Goal: Information Seeking & Learning: Learn about a topic

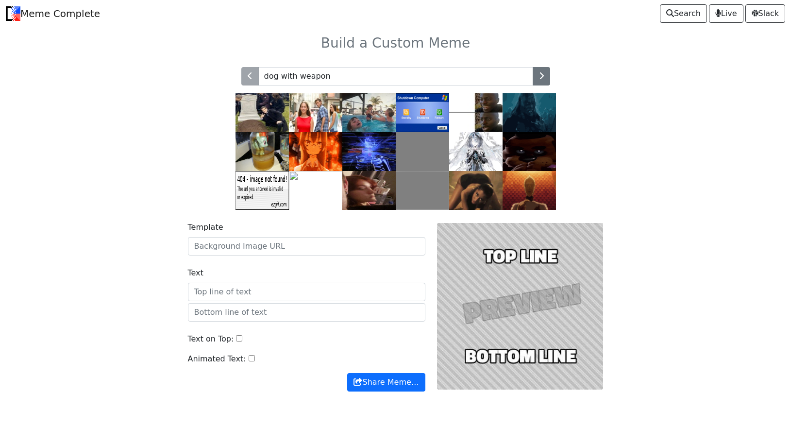
type input "dog with weapon"
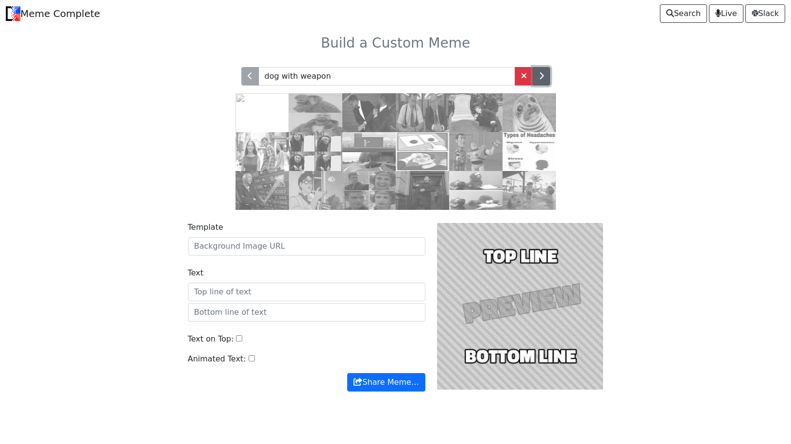
click at [544, 78] on button "button" at bounding box center [540, 76] width 17 height 18
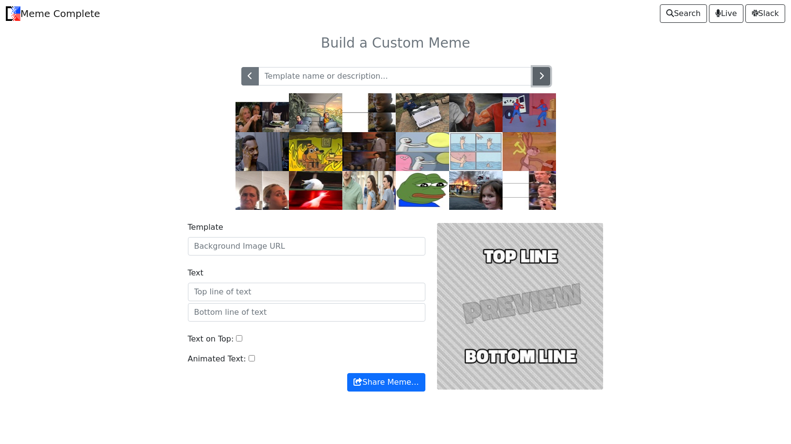
click at [545, 80] on button "button" at bounding box center [540, 76] width 17 height 18
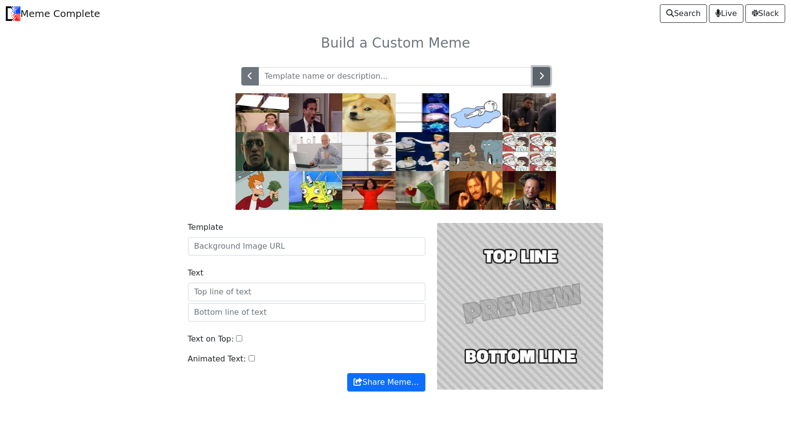
click at [545, 79] on button "button" at bounding box center [540, 76] width 17 height 18
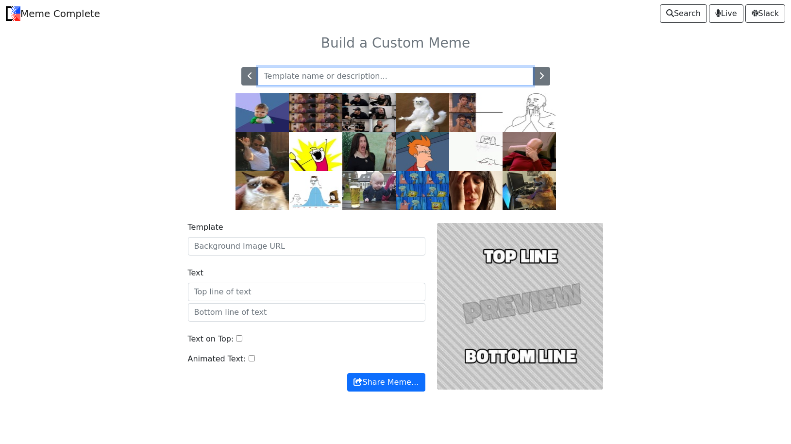
click at [369, 81] on input "text" at bounding box center [395, 76] width 275 height 18
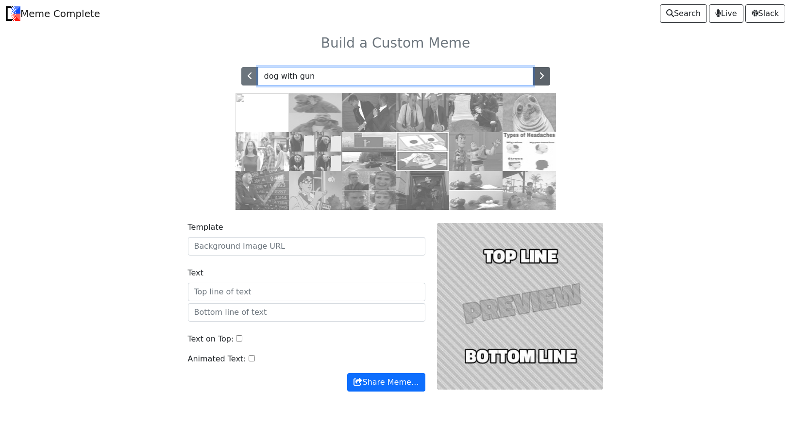
type input "dog with gun"
click at [542, 76] on icon "button" at bounding box center [541, 76] width 5 height 8
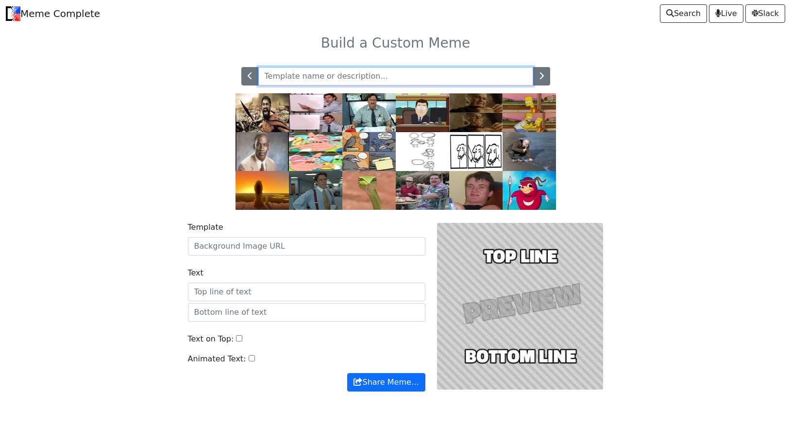
click at [419, 69] on input "text" at bounding box center [395, 76] width 275 height 18
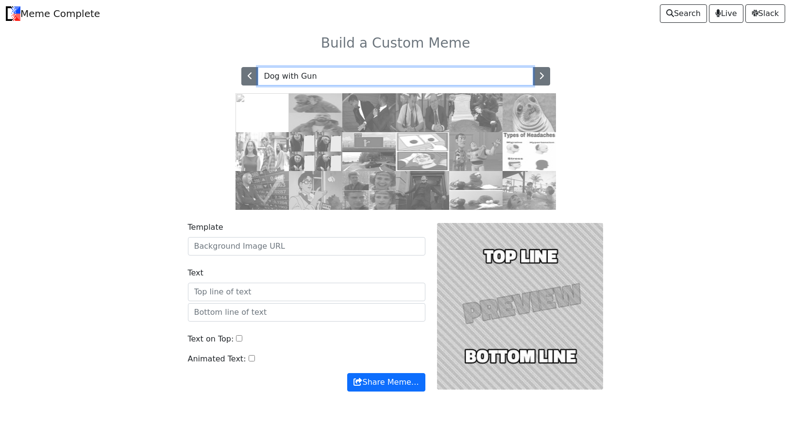
type input "Dog with Gun"
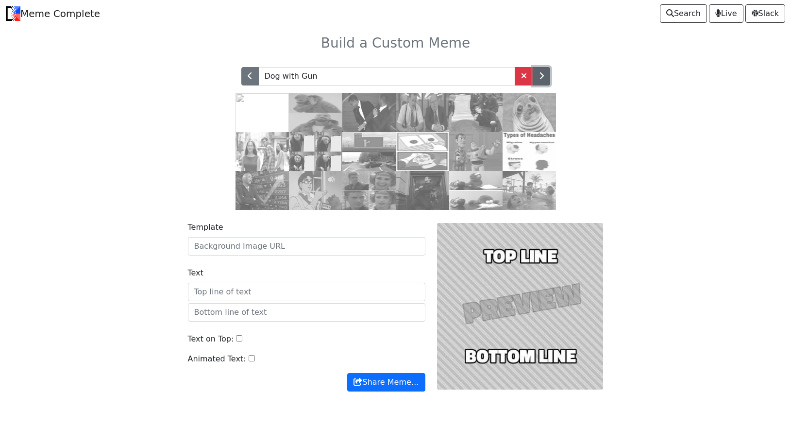
click at [543, 79] on icon "button" at bounding box center [541, 76] width 5 height 8
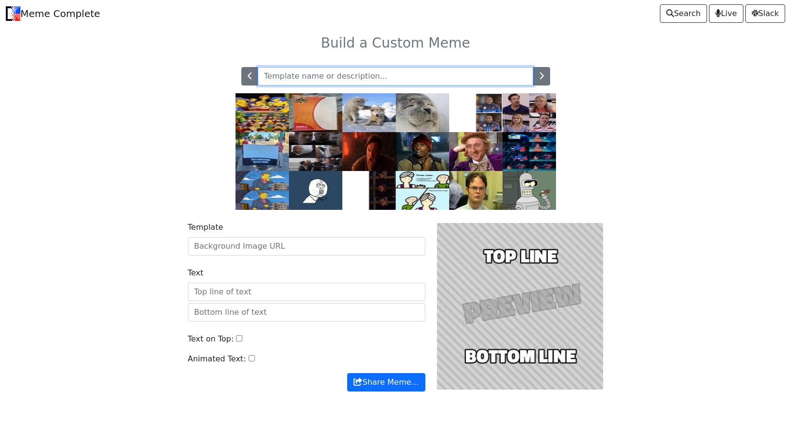
click at [502, 78] on input "text" at bounding box center [395, 76] width 275 height 18
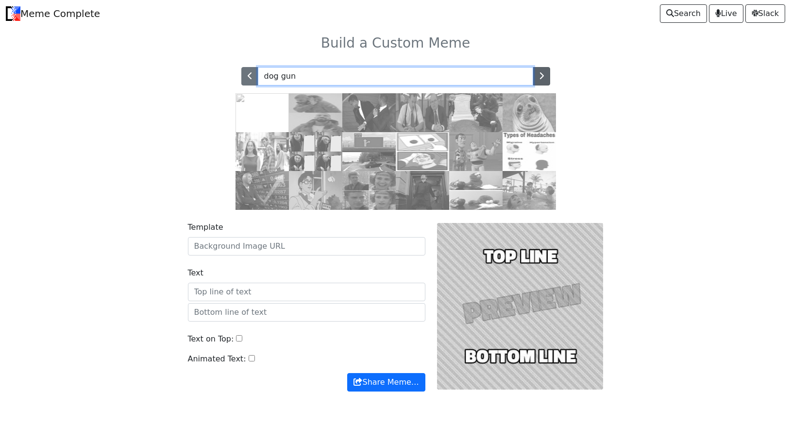
type input "dog gun"
click at [541, 80] on icon "button" at bounding box center [541, 76] width 5 height 8
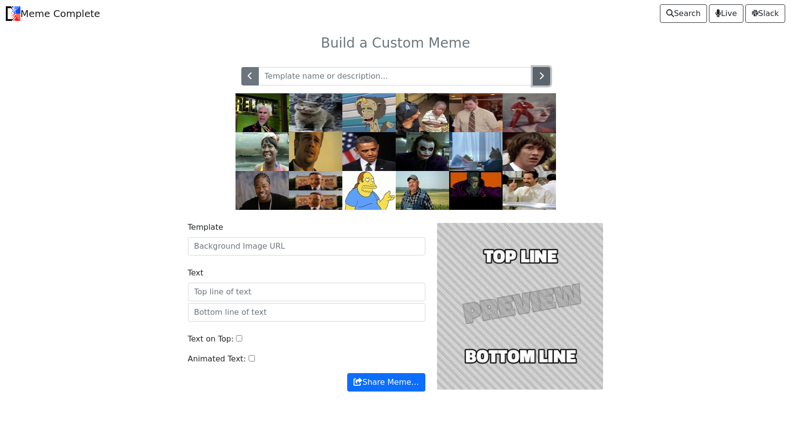
click at [541, 80] on icon "button" at bounding box center [541, 76] width 5 height 8
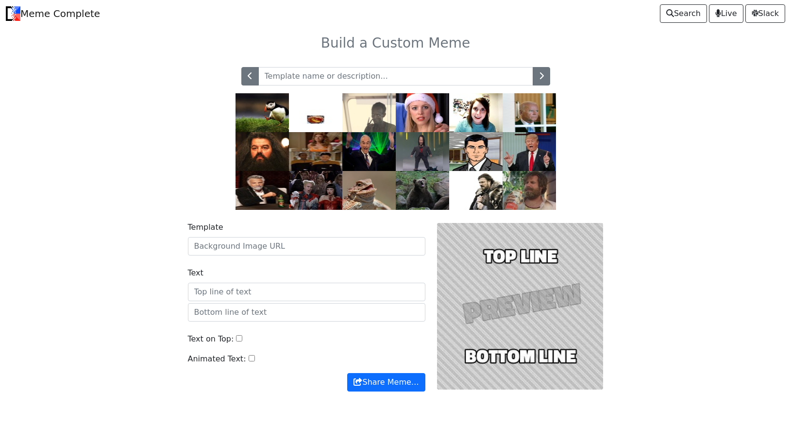
click at [249, 119] on img at bounding box center [261, 112] width 53 height 39
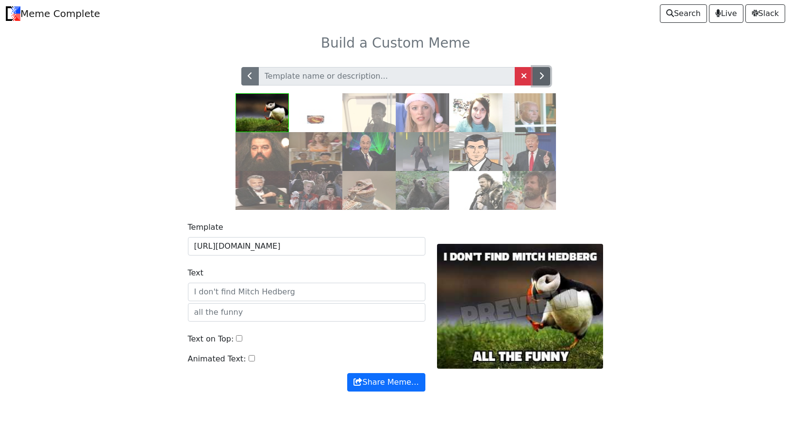
click at [538, 76] on button "button" at bounding box center [540, 76] width 17 height 18
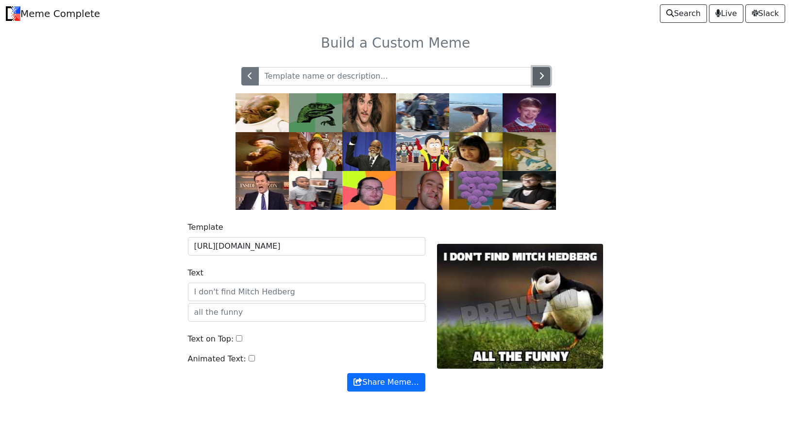
click at [538, 76] on button "button" at bounding box center [540, 76] width 17 height 18
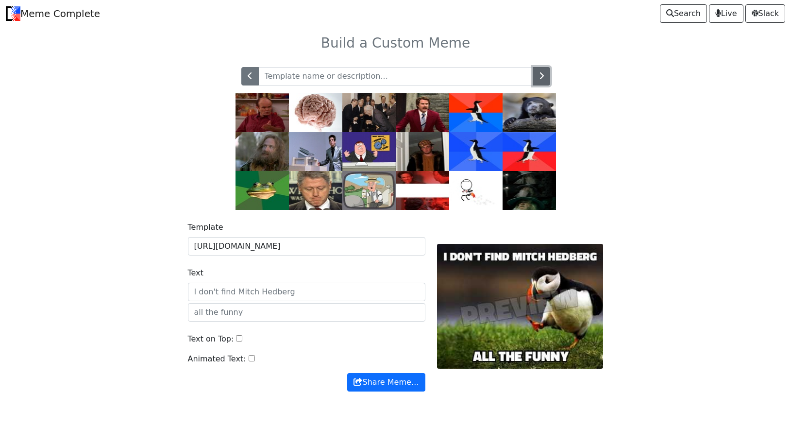
click at [538, 76] on button "button" at bounding box center [540, 76] width 17 height 18
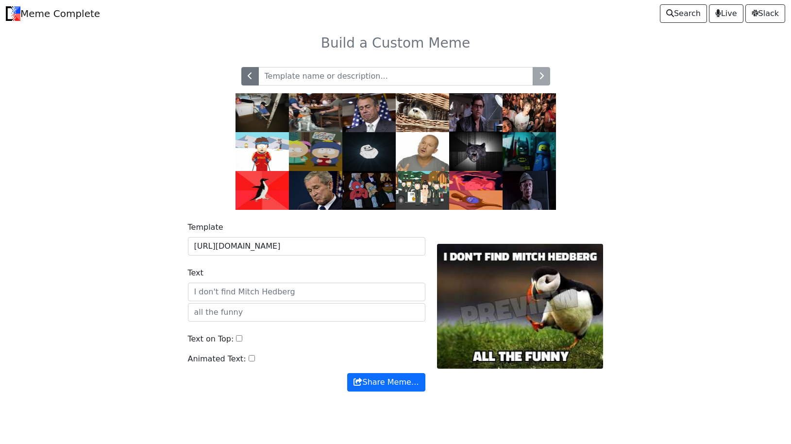
click at [309, 115] on img at bounding box center [315, 112] width 53 height 39
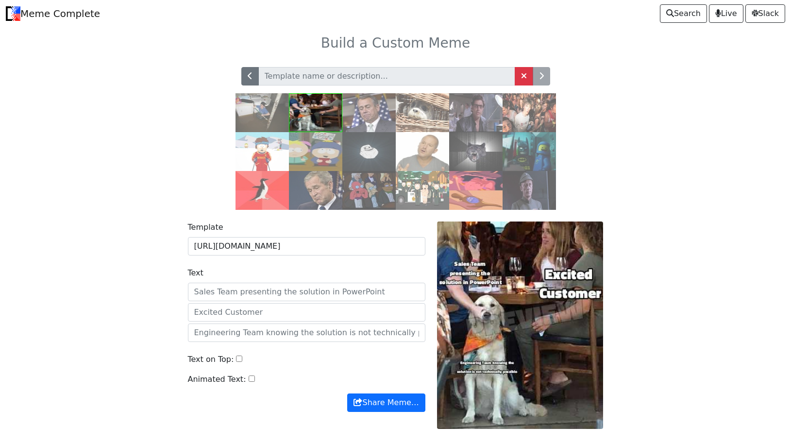
click at [544, 82] on div at bounding box center [395, 76] width 309 height 18
click at [666, 17] on span at bounding box center [670, 13] width 8 height 8
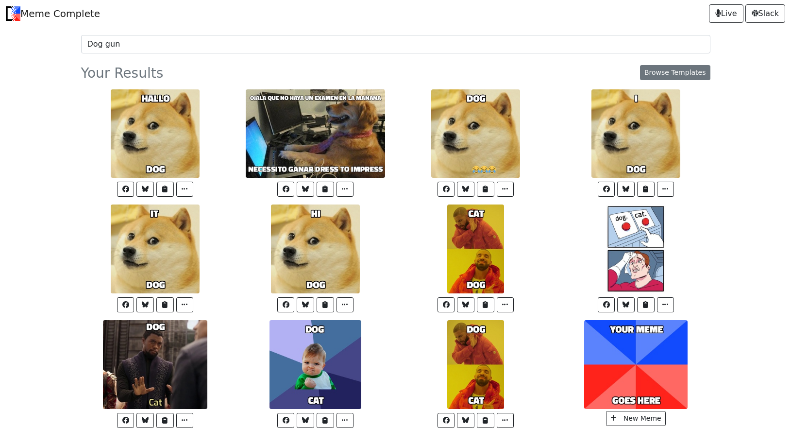
click at [102, 46] on input "Dog gun" at bounding box center [395, 44] width 629 height 18
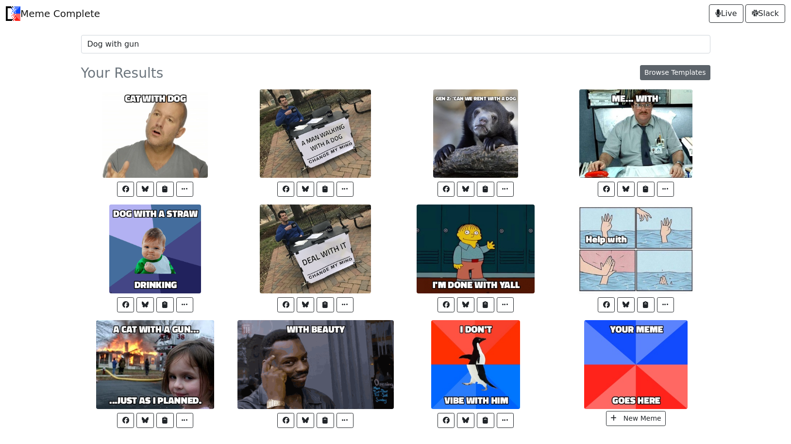
type input "Dog with gun"
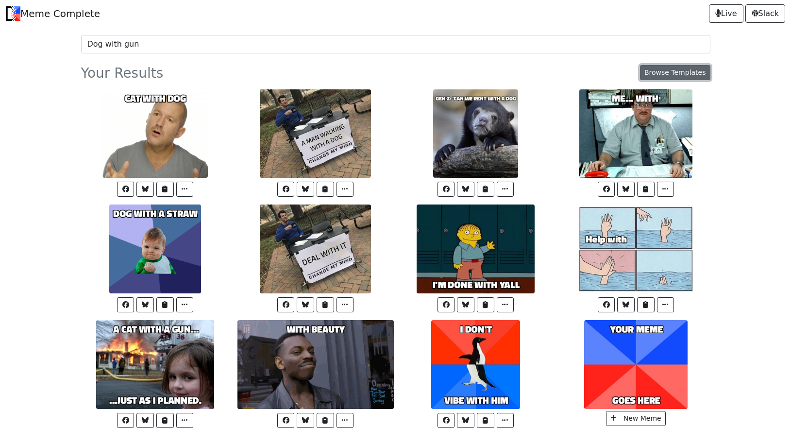
click at [660, 71] on link "Browse Templates" at bounding box center [675, 72] width 70 height 15
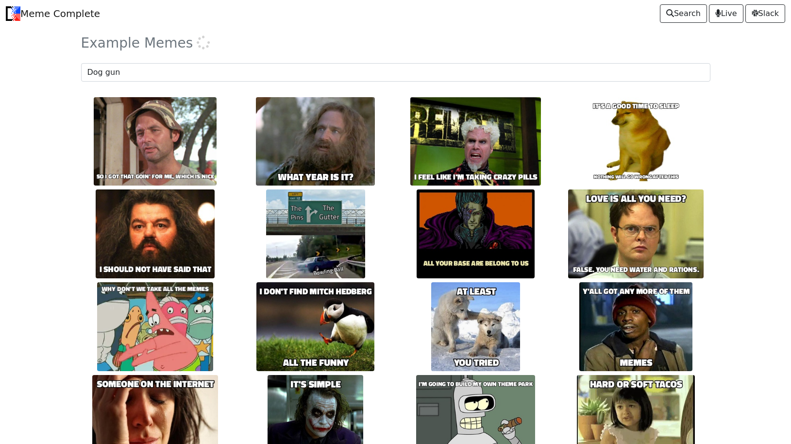
type input "Dog gun"
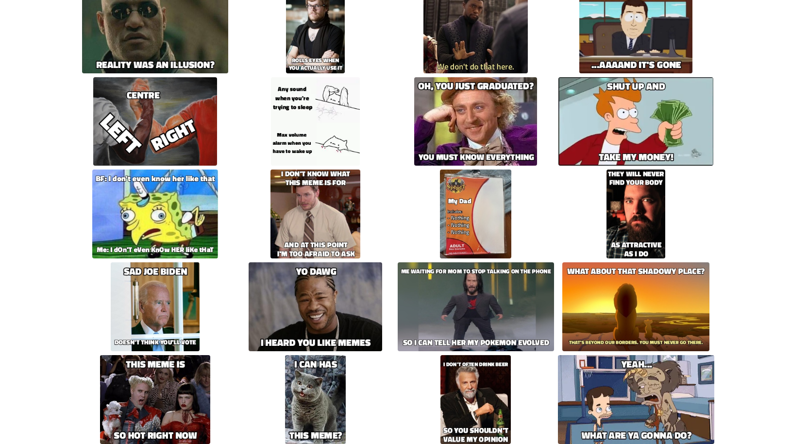
scroll to position [1413, 0]
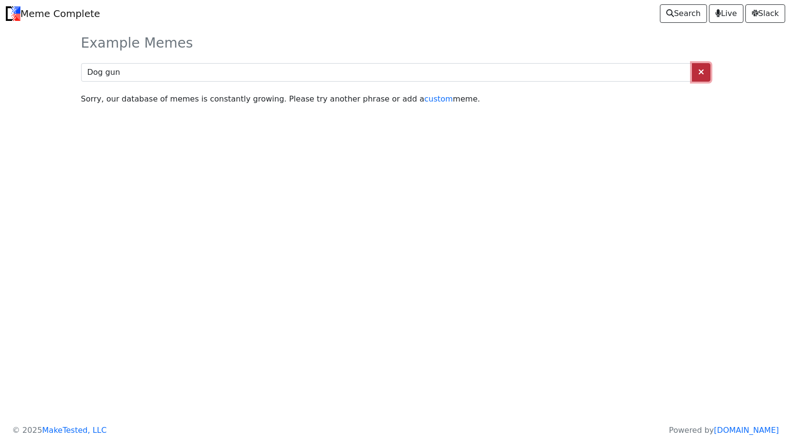
click at [697, 76] on link at bounding box center [701, 72] width 18 height 18
